Goal: Transaction & Acquisition: Purchase product/service

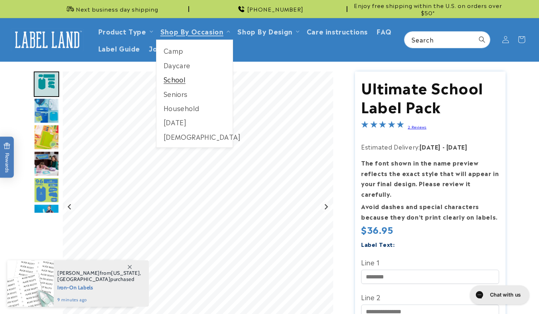
click at [176, 79] on link "School" at bounding box center [194, 79] width 77 height 14
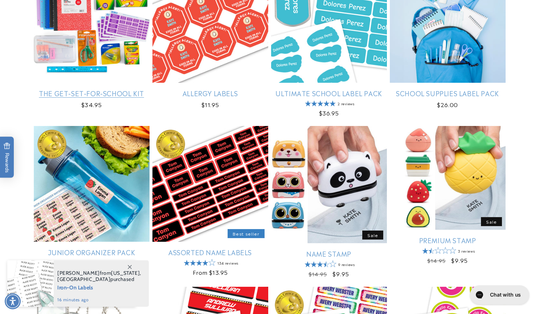
scroll to position [174, 0]
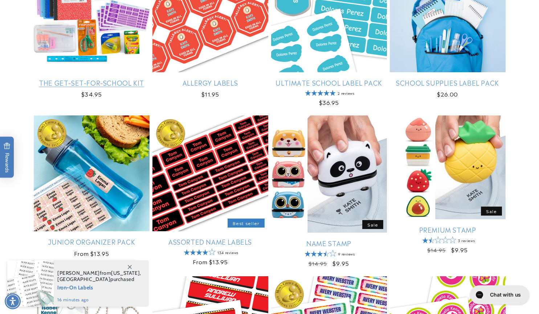
click at [88, 78] on link "The Get-Set-for-School Kit" at bounding box center [92, 82] width 116 height 8
